Goal: Task Accomplishment & Management: Manage account settings

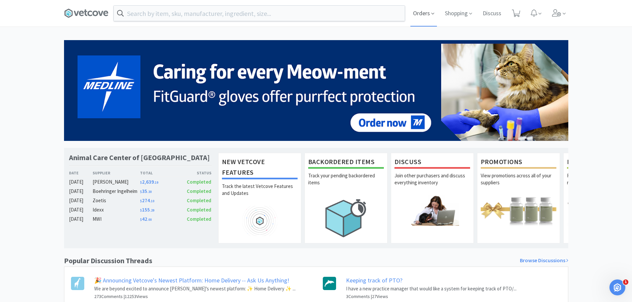
click at [421, 14] on span "Orders" at bounding box center [423, 13] width 27 height 27
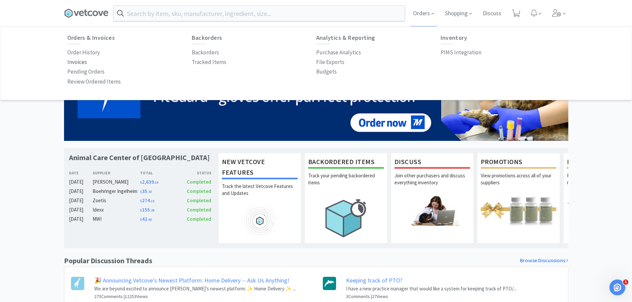
click at [72, 61] on p "Invoices" at bounding box center [77, 62] width 20 height 9
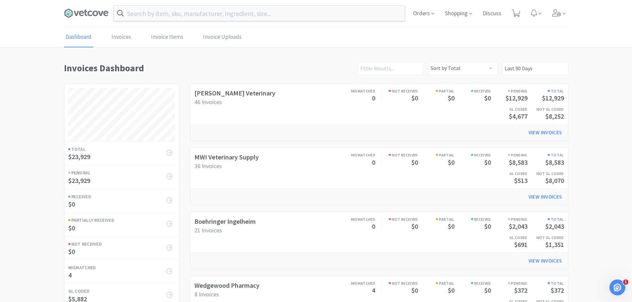
scroll to position [310, 504]
click at [422, 14] on span "Orders" at bounding box center [423, 13] width 27 height 27
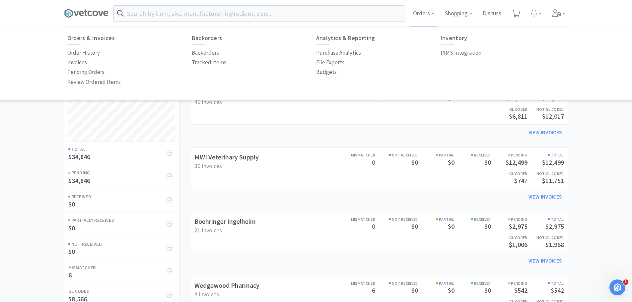
click at [325, 72] on p "Budgets" at bounding box center [326, 72] width 21 height 9
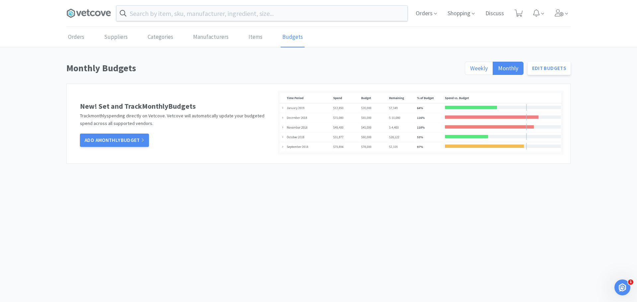
click at [480, 71] on span "Weekly" at bounding box center [479, 68] width 18 height 8
click at [470, 70] on input "Weekly" at bounding box center [470, 70] width 0 height 0
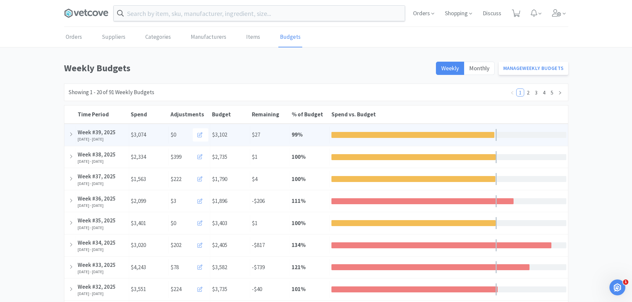
click at [277, 133] on div "Remaining $27" at bounding box center [270, 134] width 40 height 17
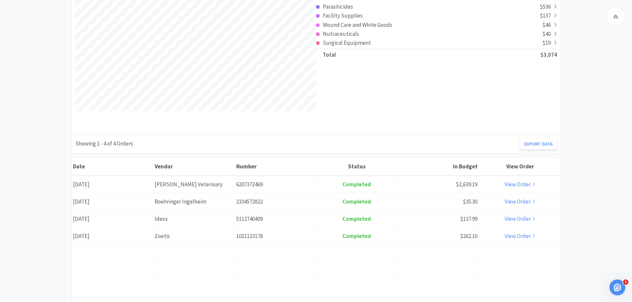
scroll to position [199, 0]
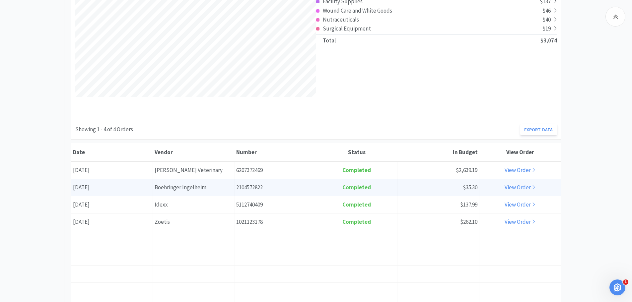
click at [512, 186] on link "View Order" at bounding box center [520, 187] width 31 height 7
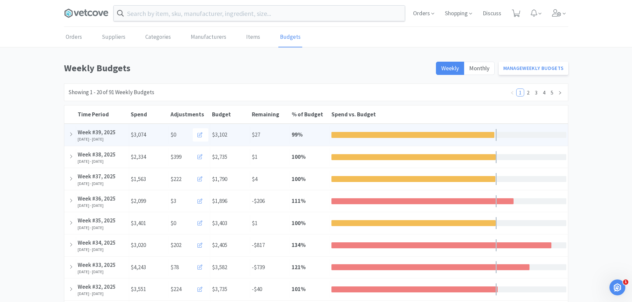
drag, startPoint x: 266, startPoint y: 133, endPoint x: 269, endPoint y: 133, distance: 3.7
click at [266, 133] on div "Remaining $27" at bounding box center [270, 134] width 40 height 17
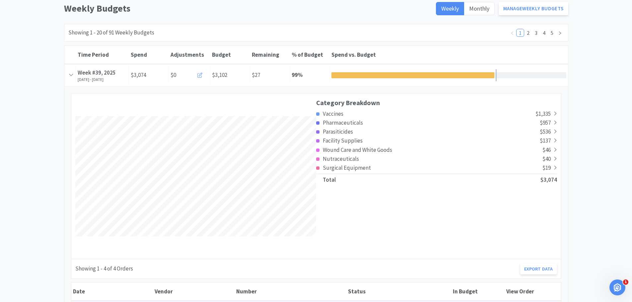
scroll to position [133, 0]
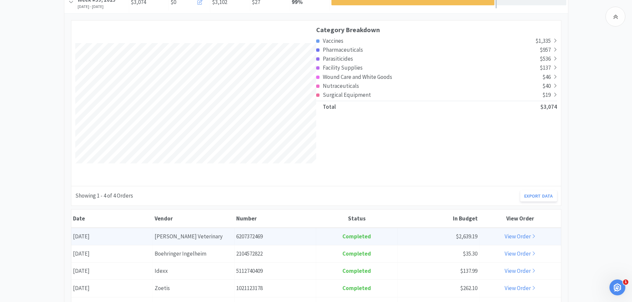
click at [520, 237] on link "View Order" at bounding box center [520, 236] width 31 height 7
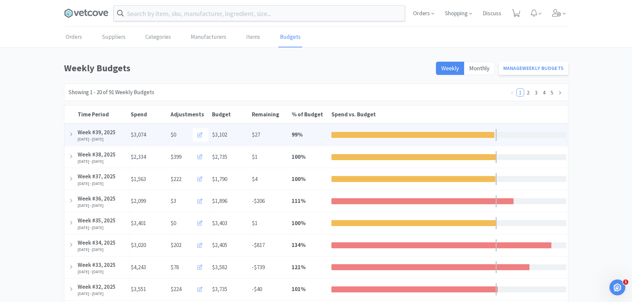
drag, startPoint x: 321, startPoint y: 131, endPoint x: 332, endPoint y: 131, distance: 11.0
click at [321, 131] on div "% of Budget 99 %" at bounding box center [310, 134] width 40 height 17
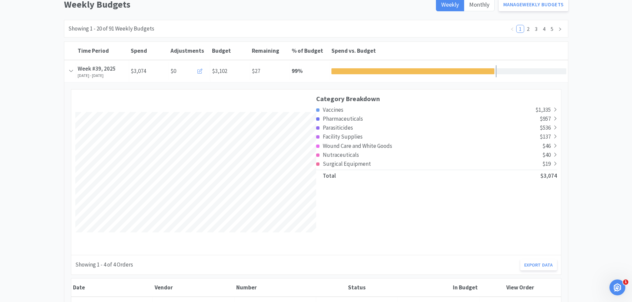
scroll to position [199, 0]
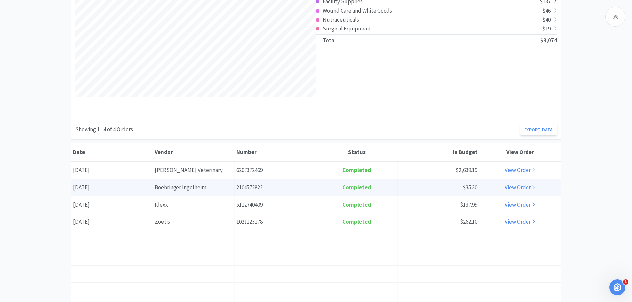
click at [520, 187] on link "View Order" at bounding box center [520, 187] width 31 height 7
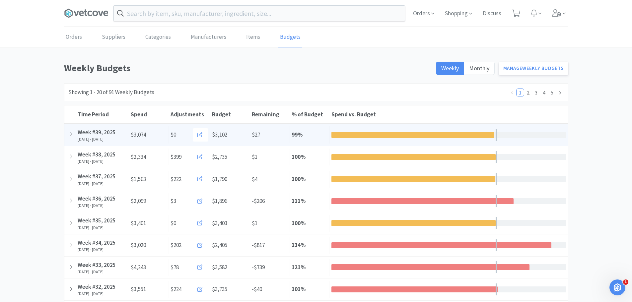
click at [279, 131] on div "Remaining $27" at bounding box center [270, 134] width 40 height 17
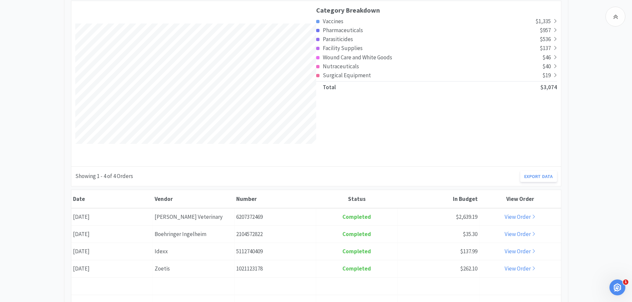
scroll to position [166, 0]
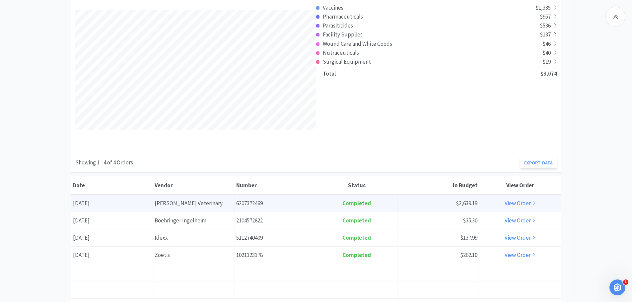
click at [513, 202] on link "View Order" at bounding box center [520, 203] width 31 height 7
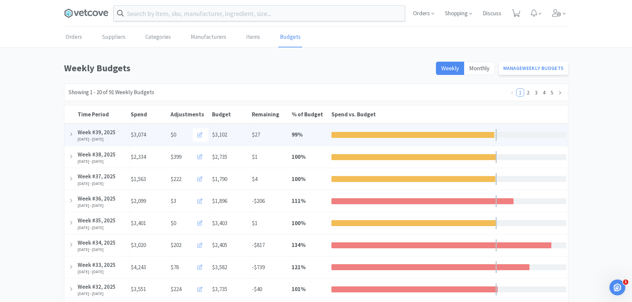
click at [281, 133] on div "Remaining $27" at bounding box center [270, 134] width 40 height 17
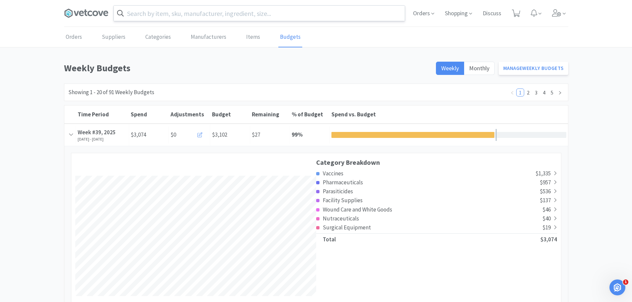
click at [230, 17] on input "text" at bounding box center [259, 13] width 291 height 15
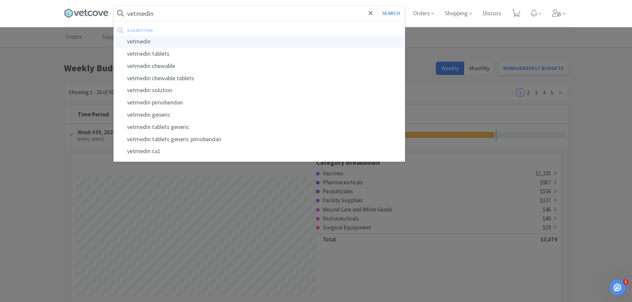
type input "vetmedin"
click at [150, 40] on div "vetmedin" at bounding box center [259, 41] width 291 height 12
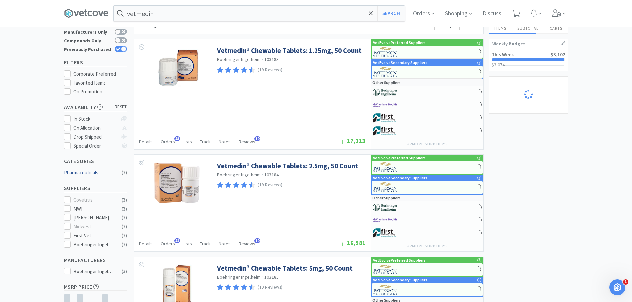
scroll to position [66, 0]
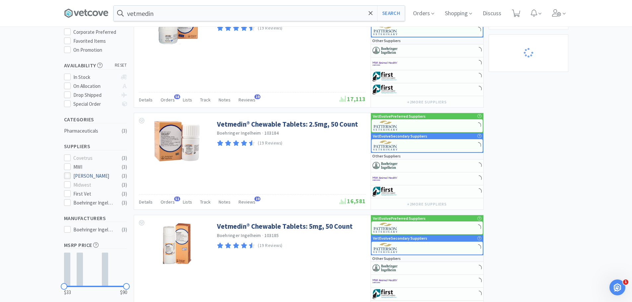
click at [69, 173] on icon at bounding box center [67, 175] width 5 height 5
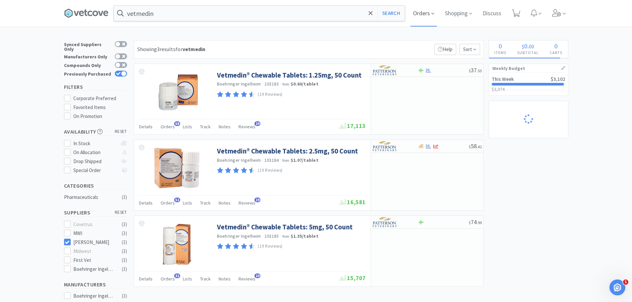
click at [428, 14] on span "Orders" at bounding box center [423, 13] width 27 height 27
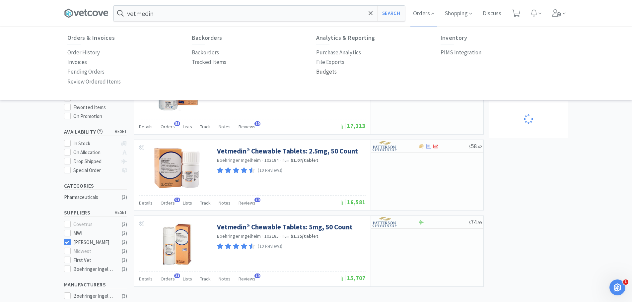
click at [327, 69] on p "Budgets" at bounding box center [326, 71] width 21 height 9
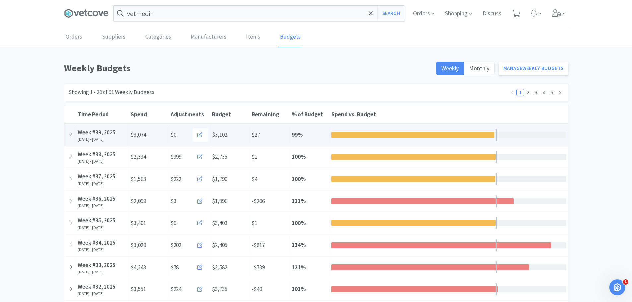
click at [272, 134] on div "Remaining $27" at bounding box center [270, 134] width 40 height 17
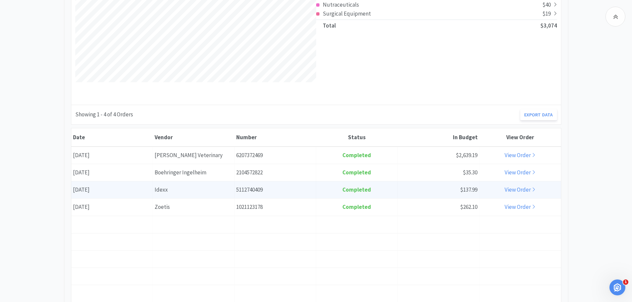
scroll to position [199, 0]
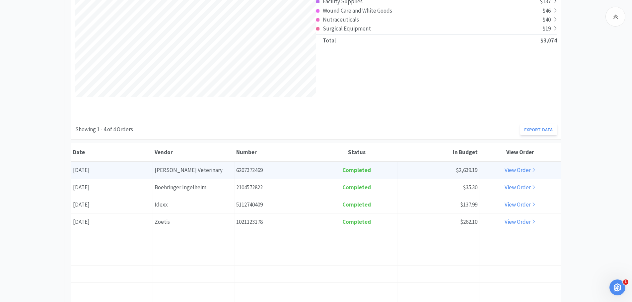
click at [515, 169] on link "View Order" at bounding box center [520, 170] width 31 height 7
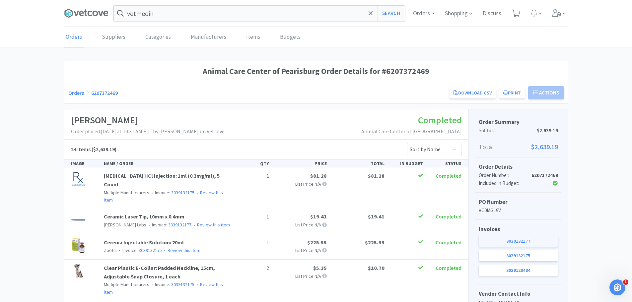
click at [512, 241] on link "3039132177" at bounding box center [518, 241] width 79 height 11
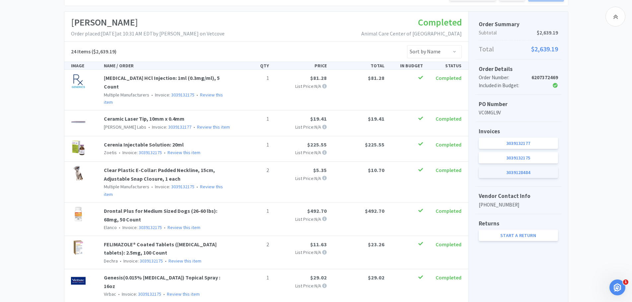
scroll to position [100, 0]
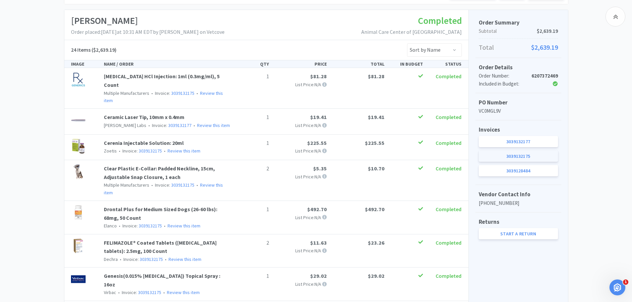
click at [504, 156] on link "3039132175" at bounding box center [518, 156] width 79 height 11
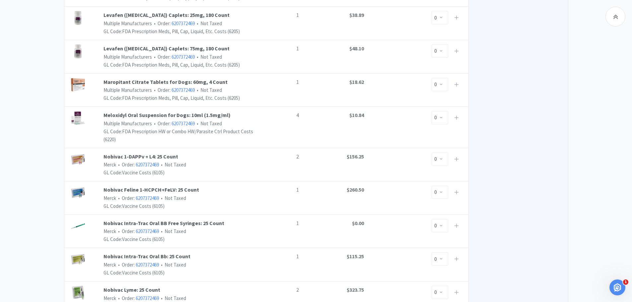
scroll to position [464, 0]
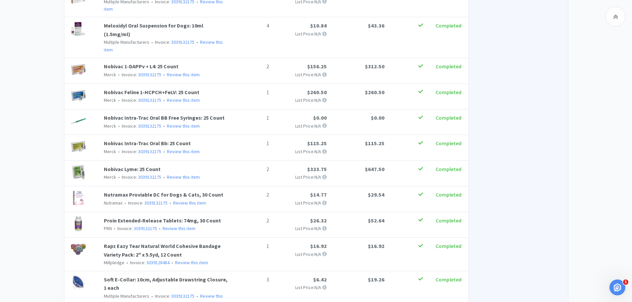
scroll to position [585, 0]
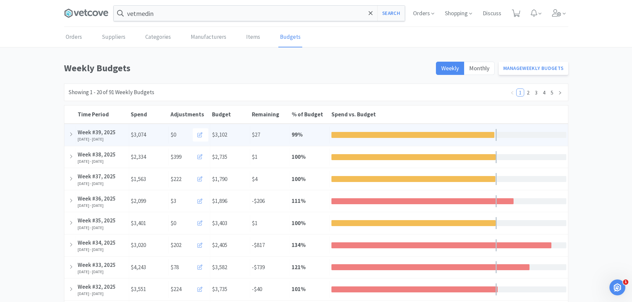
click at [278, 133] on div "Remaining $27" at bounding box center [270, 134] width 40 height 17
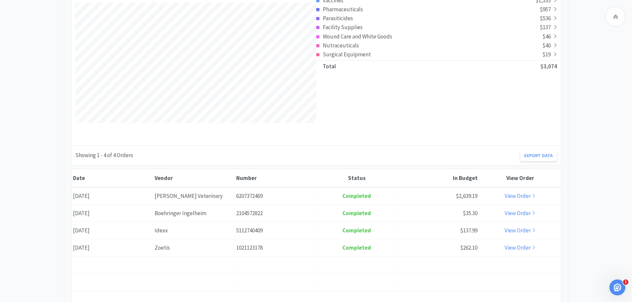
scroll to position [199, 0]
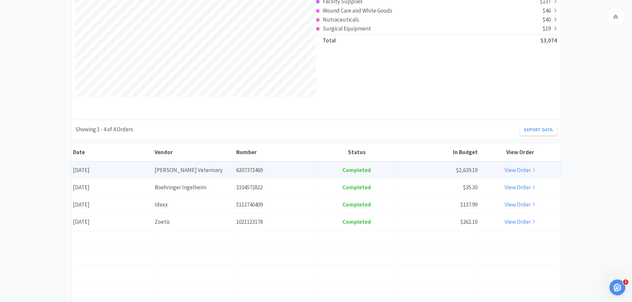
click at [520, 169] on link "View Order" at bounding box center [520, 170] width 31 height 7
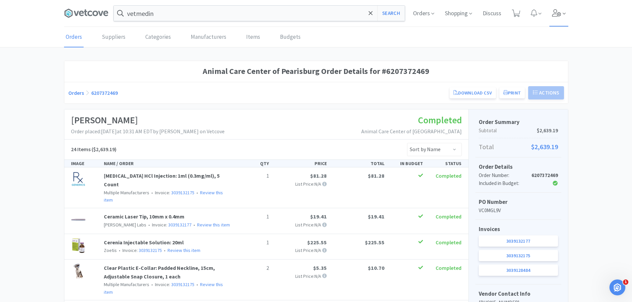
click at [555, 9] on icon at bounding box center [556, 12] width 9 height 7
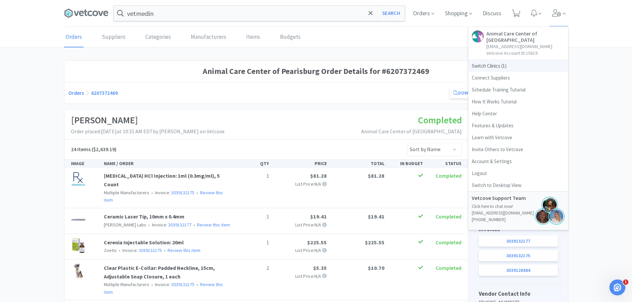
click at [504, 60] on span "Switch Clinics ( 1 )" at bounding box center [518, 66] width 100 height 12
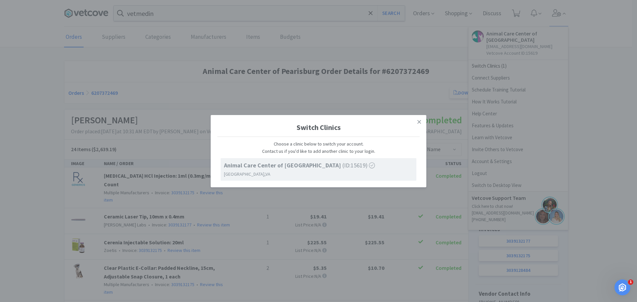
click at [328, 169] on span "Animal Care Center of [GEOGRAPHIC_DATA] (ID: 15619 )" at bounding box center [299, 166] width 151 height 10
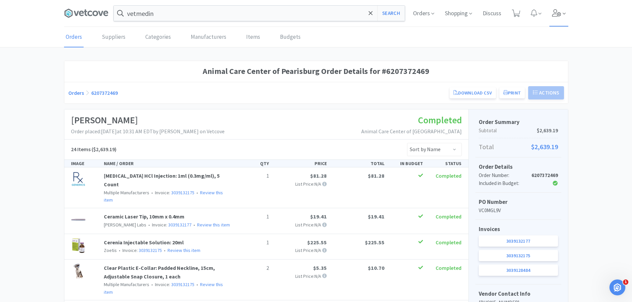
click at [557, 13] on icon at bounding box center [556, 12] width 9 height 7
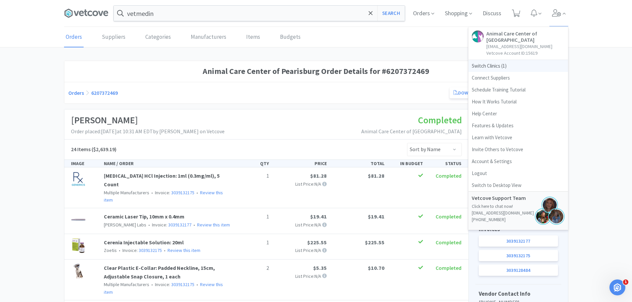
click at [512, 60] on span "Switch Clinics ( 1 )" at bounding box center [518, 66] width 100 height 12
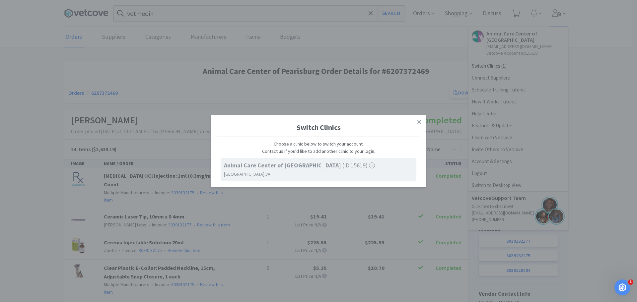
drag, startPoint x: 321, startPoint y: 170, endPoint x: 344, endPoint y: 168, distance: 22.4
click at [328, 170] on span "Animal Care Center of [GEOGRAPHIC_DATA] (ID: 15619 )" at bounding box center [299, 166] width 151 height 10
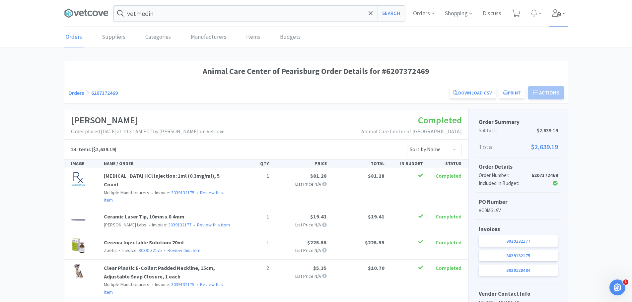
click at [554, 13] on icon at bounding box center [556, 12] width 9 height 7
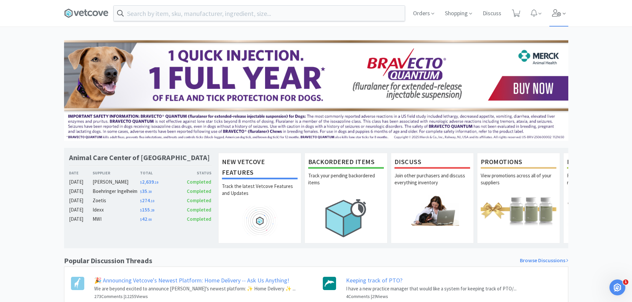
click at [555, 12] on icon at bounding box center [556, 12] width 9 height 7
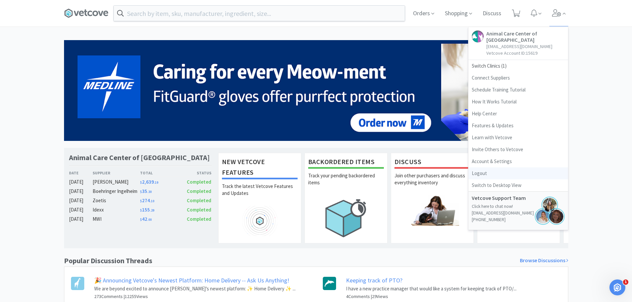
click at [477, 168] on link "Logout" at bounding box center [518, 174] width 100 height 12
